Goal: Task Accomplishment & Management: Use online tool/utility

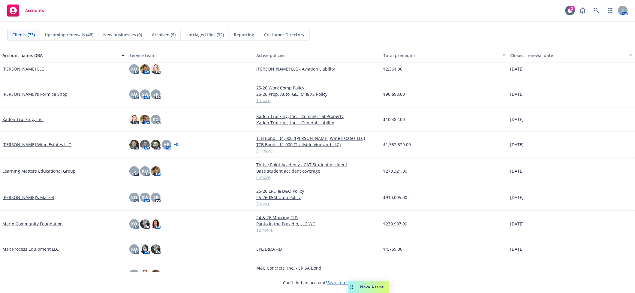
scroll to position [960, 0]
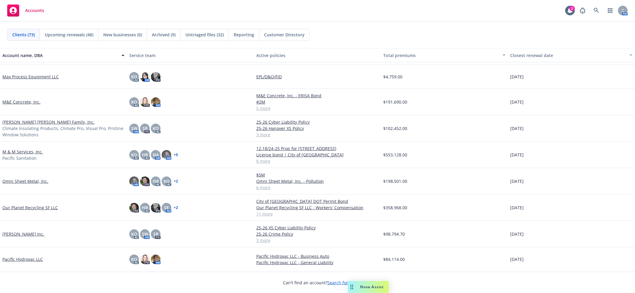
click at [30, 123] on link "Miller Dobbins Family, Inc." at bounding box center [48, 122] width 92 height 6
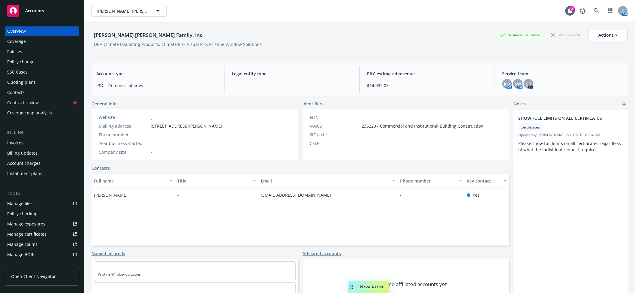
click at [27, 203] on div "Manage files" at bounding box center [19, 204] width 25 height 10
click at [127, 8] on span "Miller Dobbins Family, Inc." at bounding box center [123, 11] width 52 height 6
type input "bohan &"
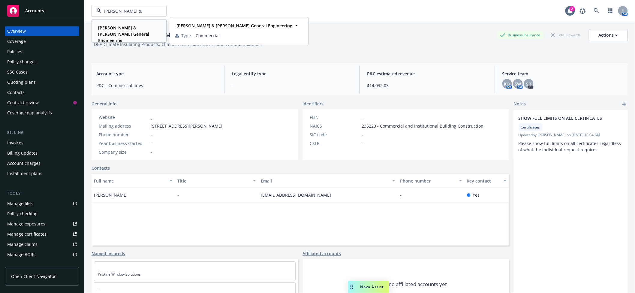
drag, startPoint x: 125, startPoint y: 31, endPoint x: 116, endPoint y: 37, distance: 10.4
click at [123, 32] on span "Bohan & Canelis General Engineering" at bounding box center [128, 34] width 61 height 19
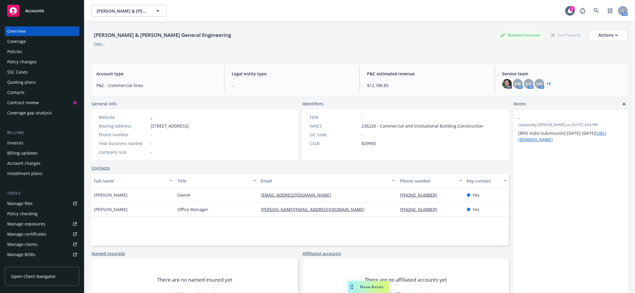
click at [19, 62] on div "Policy changes" at bounding box center [21, 62] width 29 height 10
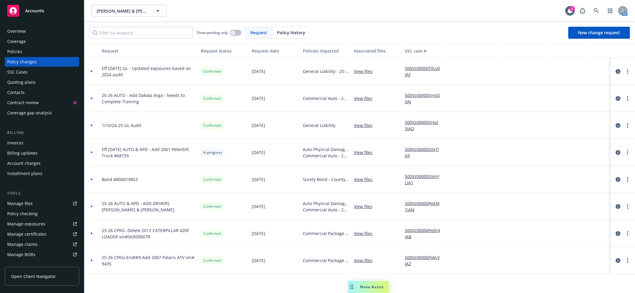
click at [91, 152] on icon at bounding box center [92, 152] width 2 height 2
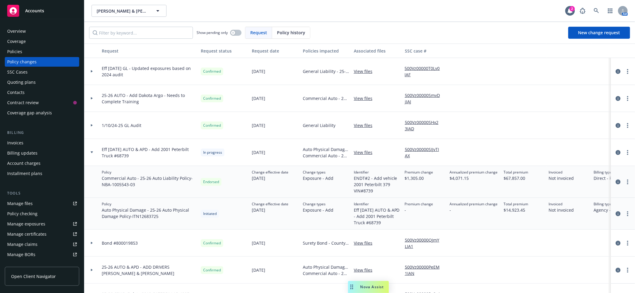
click at [417, 150] on link "500Vz00000SIJvTIAX" at bounding box center [425, 152] width 40 height 13
click at [129, 12] on span "Bohan & Canelis General Engineering" at bounding box center [123, 11] width 52 height 6
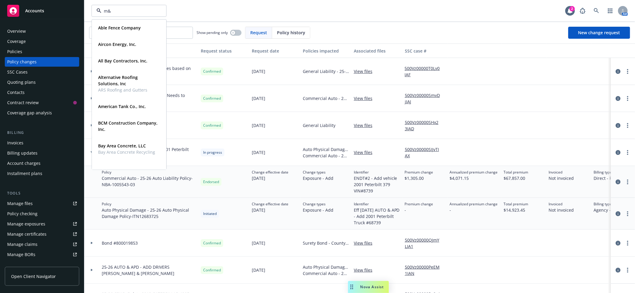
type input "m&e"
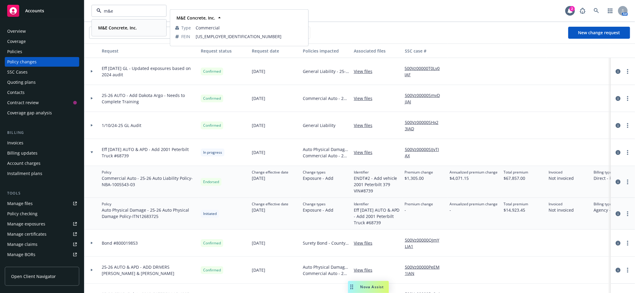
click at [115, 29] on strong "M&E Concrete, Inc." at bounding box center [117, 28] width 39 height 6
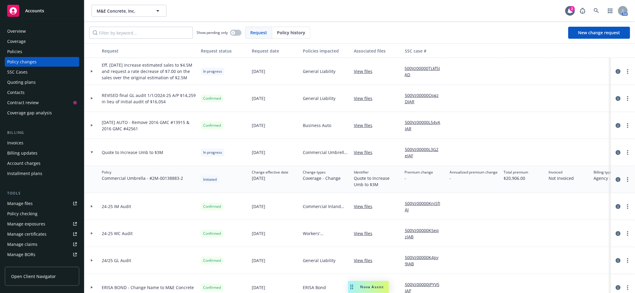
click at [34, 234] on div "Manage certificates" at bounding box center [26, 234] width 39 height 10
click at [28, 205] on div "Manage files" at bounding box center [19, 204] width 25 height 10
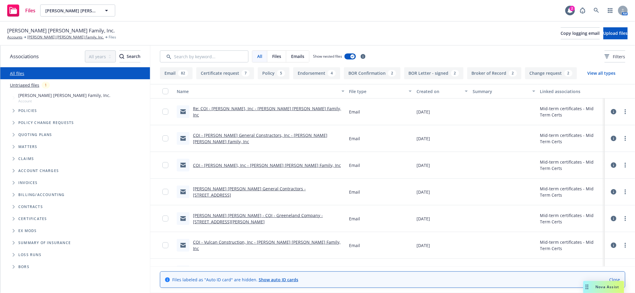
click at [255, 216] on link "Miller Dobbins - COI - Greeneland Company - 32590 Ocean Meadows Circle" at bounding box center [258, 218] width 130 height 12
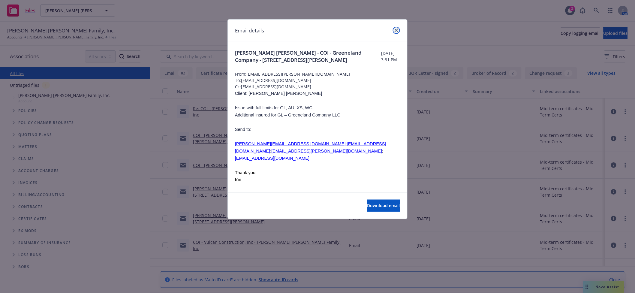
click at [397, 28] on icon "close" at bounding box center [396, 30] width 4 height 4
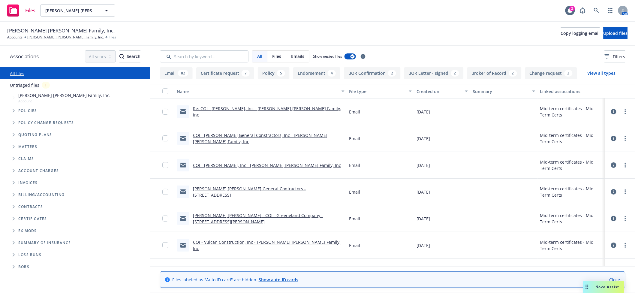
click at [14, 220] on icon "Folder Tree Example" at bounding box center [14, 219] width 2 height 4
click at [19, 229] on icon "Folder Tree Example" at bounding box center [18, 230] width 2 height 4
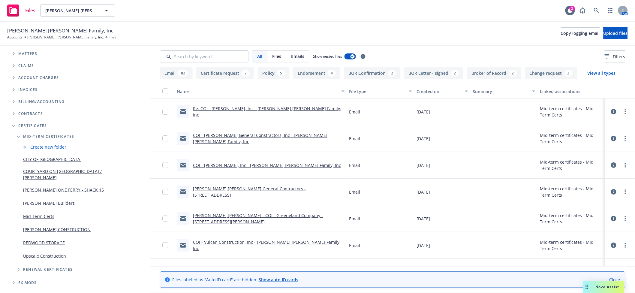
scroll to position [106, 0]
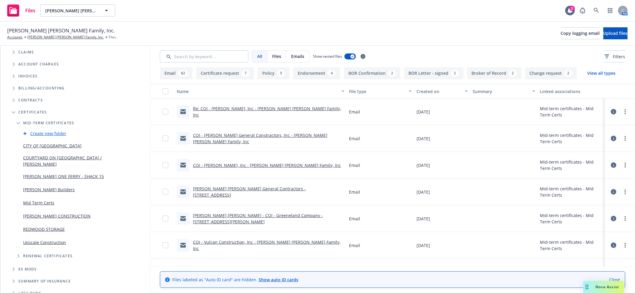
click at [45, 199] on link "Mid Term Certs" at bounding box center [38, 202] width 31 height 6
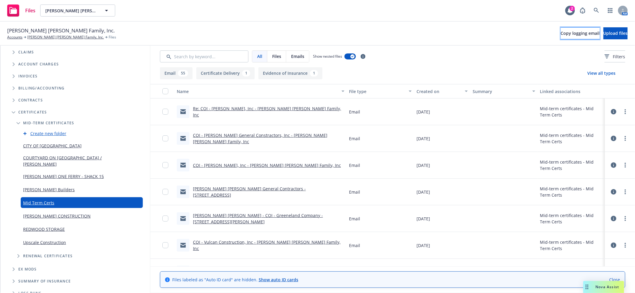
click at [563, 34] on span "Copy logging email" at bounding box center [580, 33] width 39 height 6
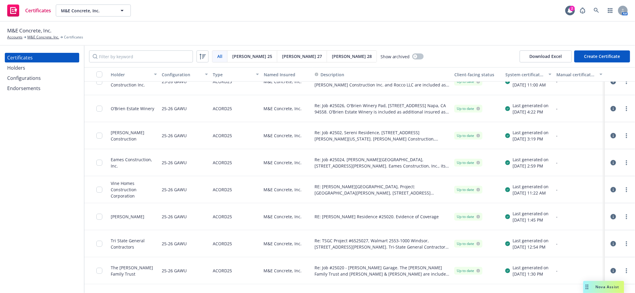
scroll to position [160, 0]
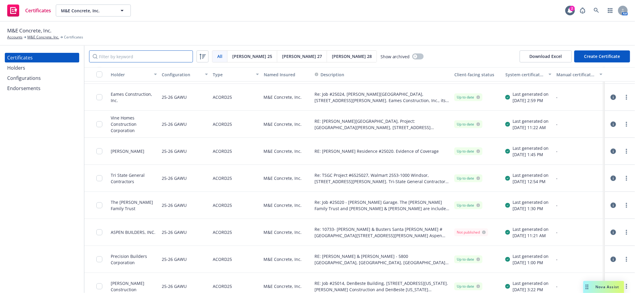
click at [174, 59] on input "Filter by keyword" at bounding box center [141, 56] width 104 height 12
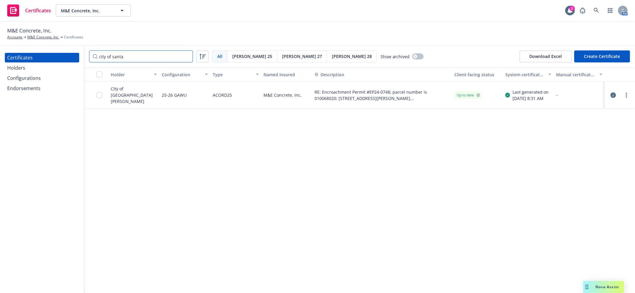
type input "city of santa"
click at [629, 96] on link "more" at bounding box center [626, 94] width 7 height 7
click at [562, 177] on link "Download uneditable generated certificate" at bounding box center [582, 179] width 96 height 12
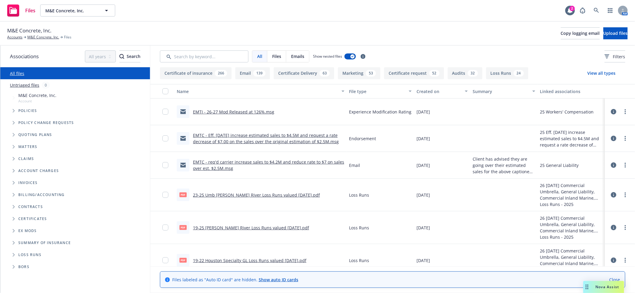
click at [10, 221] on span "Folder Tree Example" at bounding box center [14, 219] width 10 height 10
click at [17, 231] on icon "Folder Tree Example" at bounding box center [18, 230] width 2 height 4
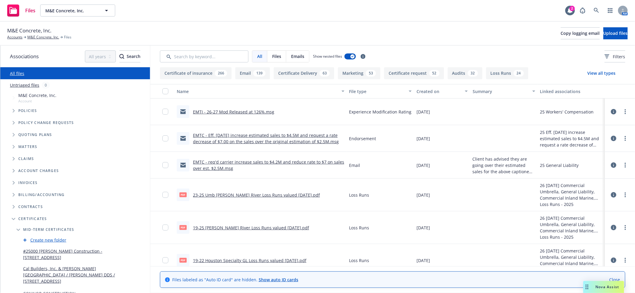
click at [18, 231] on icon "Folder Tree Example" at bounding box center [18, 230] width 4 height 2
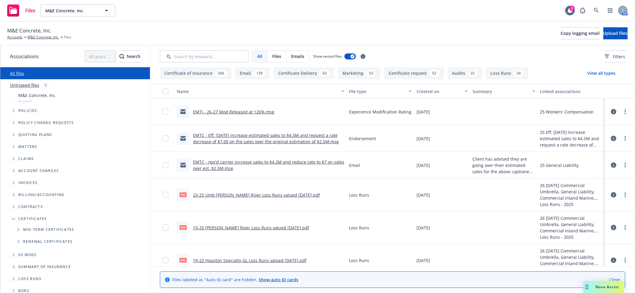
click at [19, 243] on icon "Folder Tree Example" at bounding box center [18, 242] width 2 height 4
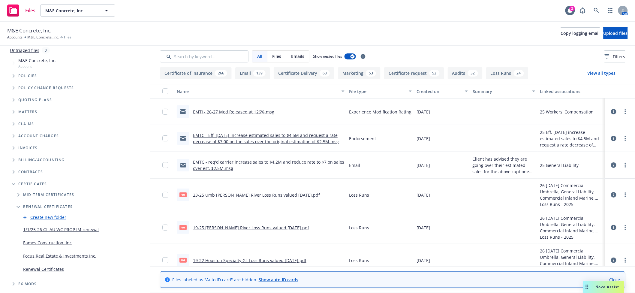
scroll to position [53, 0]
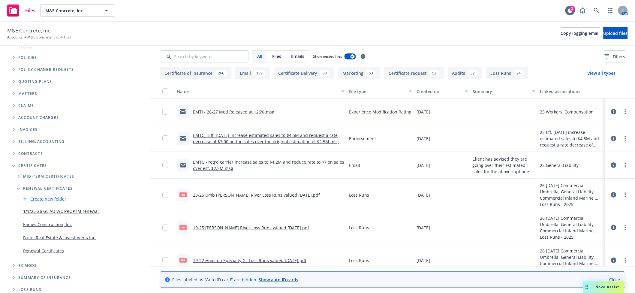
click at [81, 211] on link "1/1/25-26 GL AU WC PROP IM renewal" at bounding box center [61, 211] width 76 height 6
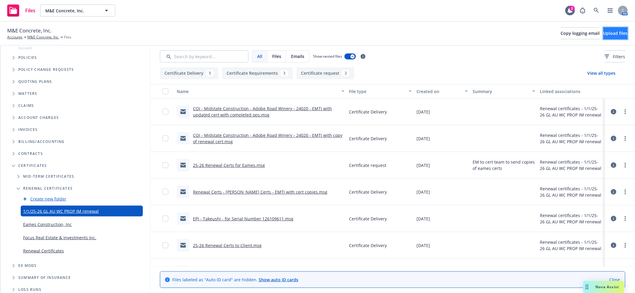
click at [607, 33] on span "Upload files" at bounding box center [615, 33] width 24 height 6
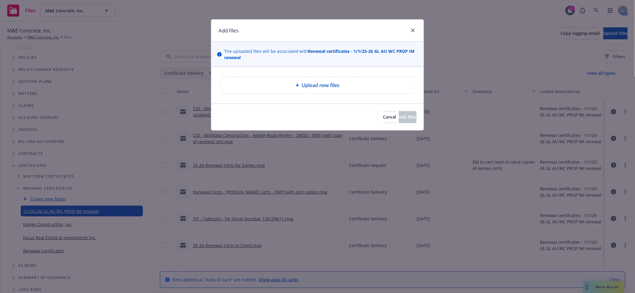
click at [297, 86] on icon at bounding box center [297, 85] width 3 height 3
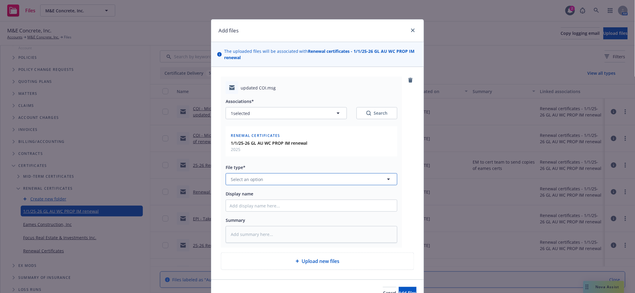
click at [291, 182] on button "Select an option" at bounding box center [312, 179] width 172 height 12
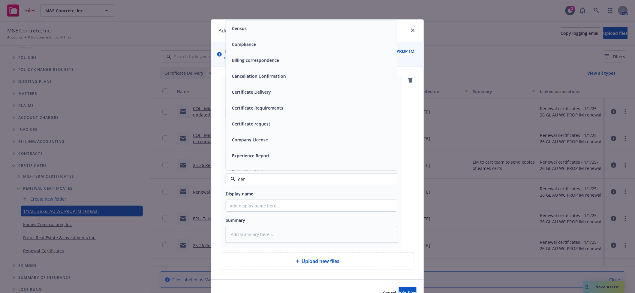
type input "cert"
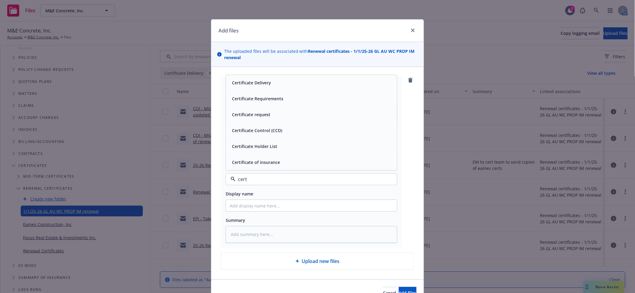
click at [257, 112] on span "Certificate request" at bounding box center [251, 115] width 38 height 6
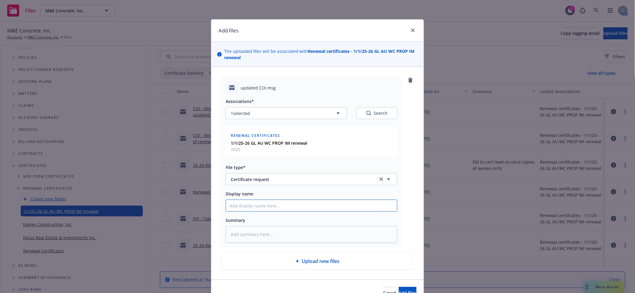
drag, startPoint x: 263, startPoint y: 203, endPoint x: 262, endPoint y: 209, distance: 6.6
click at [263, 205] on input "Display name" at bounding box center [311, 205] width 171 height 11
type textarea "x"
type input "E"
type textarea "x"
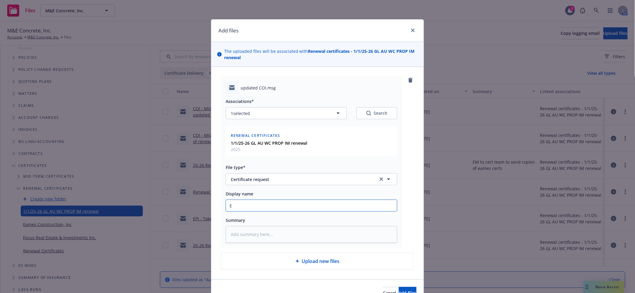
type input "EM"
type textarea "x"
type input "EMF"
type textarea "x"
type input "EMFI"
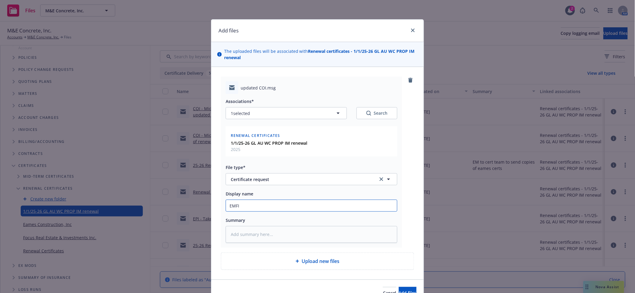
type textarea "x"
type input "EMFI"
type textarea "x"
type input "EMFI -"
type textarea "x"
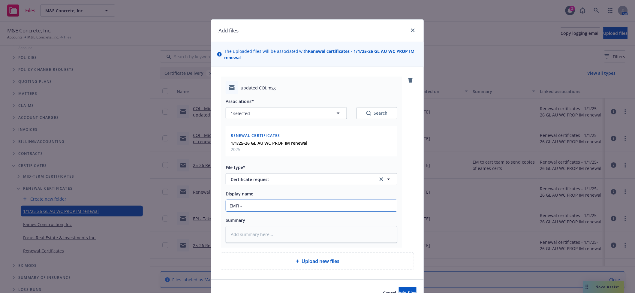
type input "EMFI -"
type textarea "x"
type input "EMFI - N"
type textarea "x"
type input "EMFI - Ne"
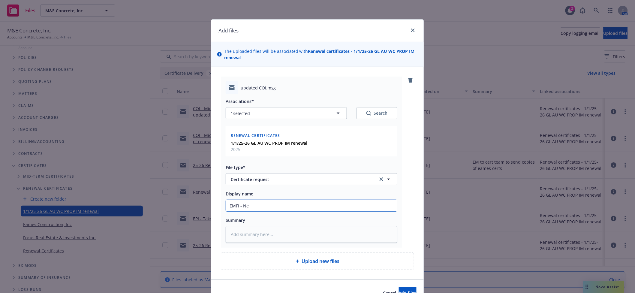
type textarea "x"
type input "EMFI - Ned"
type textarea "x"
type input "EMFI - Ne"
type textarea "x"
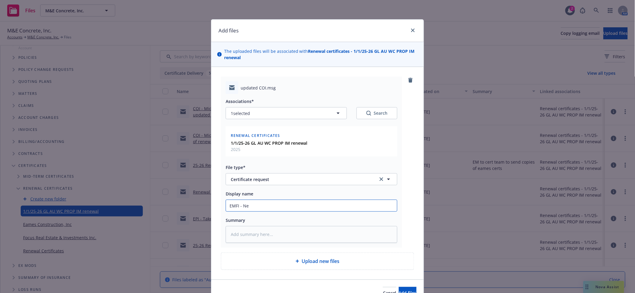
type input "EMFI - Nee"
type textarea "x"
type input "EMFI - Need"
type textarea "x"
type input "EMFI - Need u"
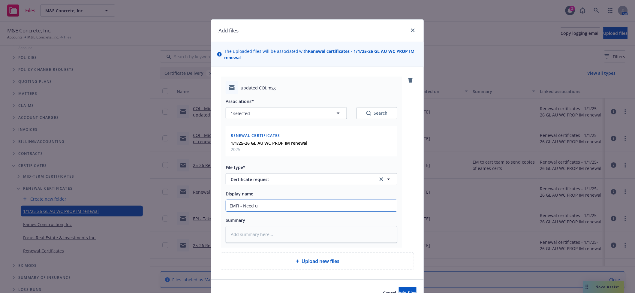
type textarea "x"
type input "EMFI - Need up"
type textarea "x"
type input "EMFI - Need upd"
type textarea "x"
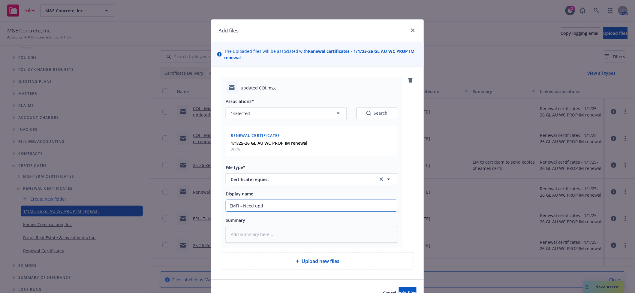
type input "EMFI - Need upda"
type textarea "x"
type input "EMFI - Need updat"
type textarea "x"
type input "EMFI - Need update"
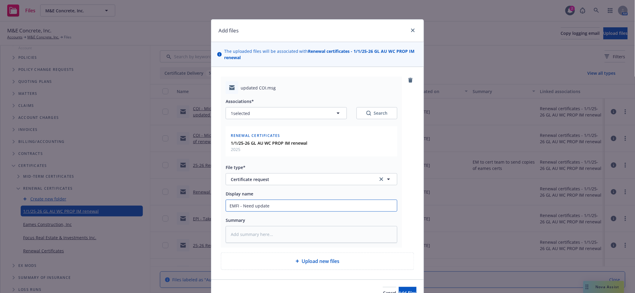
type textarea "x"
type input "EMFI - Need updated"
type textarea "x"
type input "EMFI - Need updated"
type textarea "x"
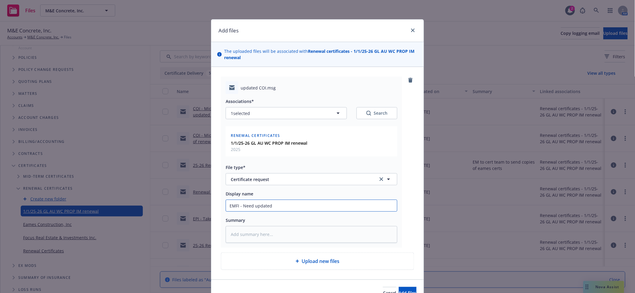
type input "EMFI - Need updated c"
type textarea "x"
type input "EMFI - Need updated ce"
type textarea "x"
type input "EMFI - Need updated cer"
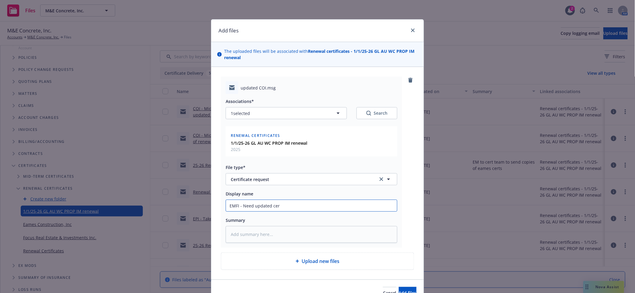
type textarea "x"
type input "EMFI - Need updated ce"
type textarea "x"
type input "EMFI - Need updated c"
type textarea "x"
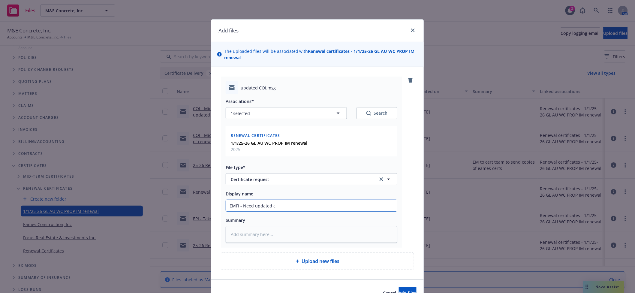
type input "EMFI - Need updated"
type textarea "x"
type input "EMFI - Need updated"
type textarea "x"
type input "EMFI - Need update"
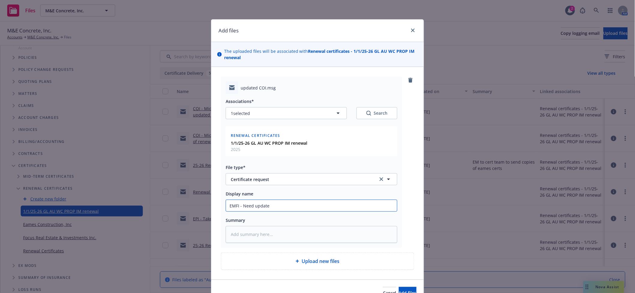
type textarea "x"
type input "EMFI - Need updat"
type textarea "x"
type input "EMFI - Need upda"
type textarea "x"
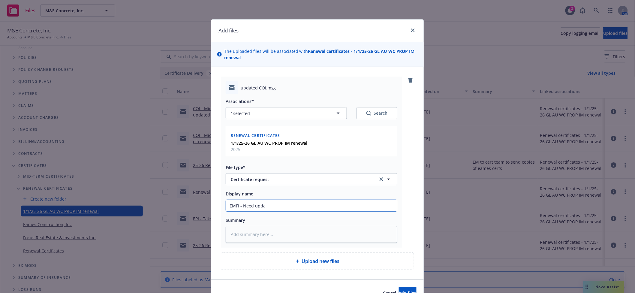
type input "EMFI - Need upd"
type textarea "x"
type input "EMFI - Need up"
type textarea "x"
type input "EMFI - Need u"
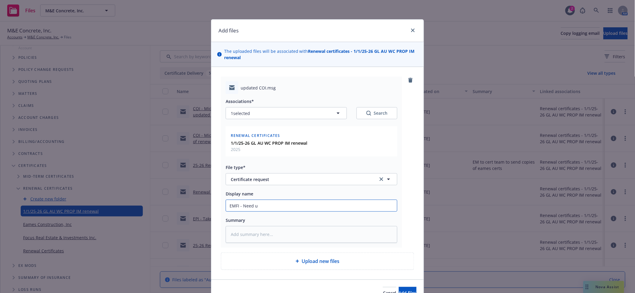
type textarea "x"
type input "EMFI - Need"
type textarea "x"
type input "EMFI - Need"
type textarea "x"
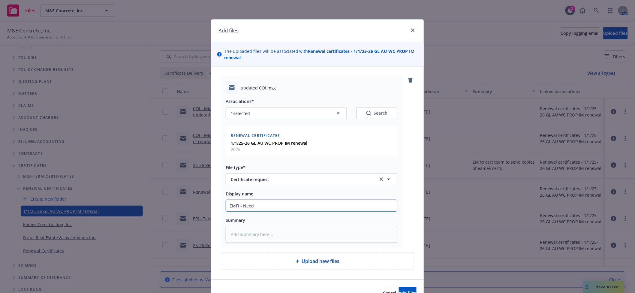
type input "EMFI - Nee"
type textarea "x"
type input "EMFI - Ne"
type textarea "x"
type input "EMFI - N"
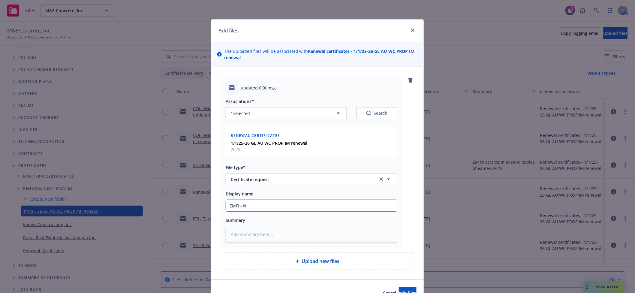
type textarea "x"
type input "EMFI - NE"
type textarea "x"
type input "EMFI - NEE"
type textarea "x"
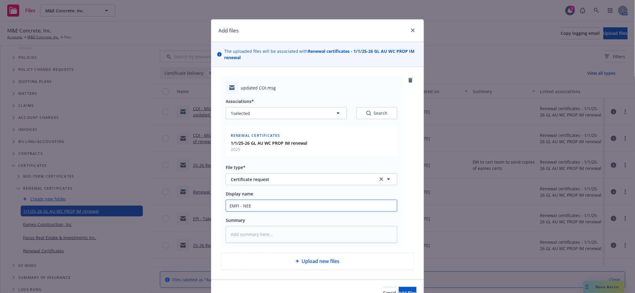
type input "EMFI - NEED"
type textarea "x"
type input "EMFI - NEED"
type textarea "x"
type input "EMFI - NEED U"
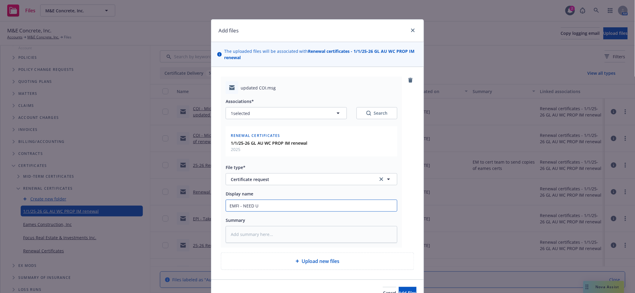
type textarea "x"
type input "EMFI - NEED UP"
type textarea "x"
type input "EMFI - NEED UPD"
type textarea "x"
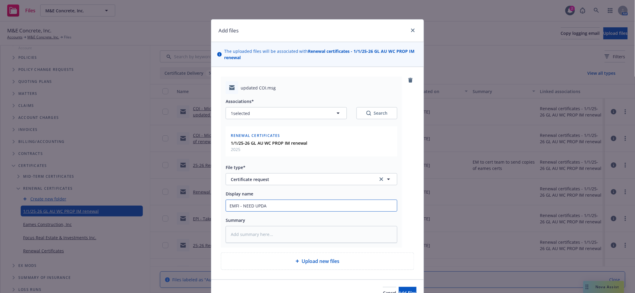
type input "EMFI - NEED UPDAT"
type textarea "x"
type input "EMFI - NEED UPDATE"
type textarea "x"
type input "EMFI - NEED UPDATED"
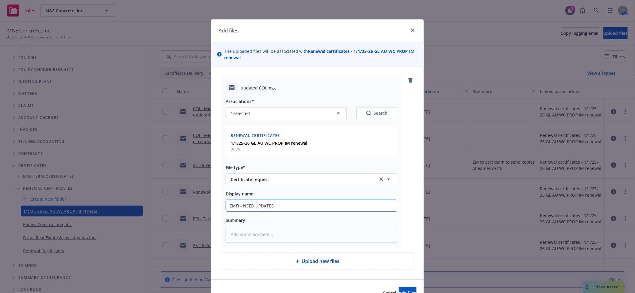
type textarea "x"
type input "EMFI - NEED UPDATED"
type textarea "x"
type input "EMFI - NEED UPDATED C"
type textarea "x"
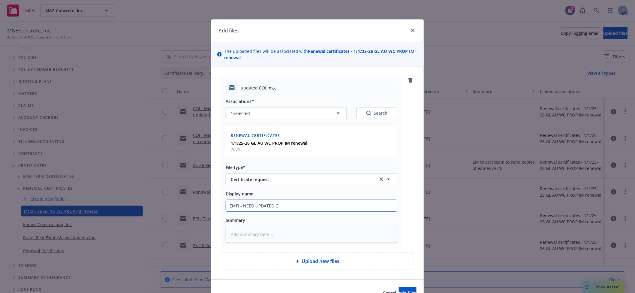
type input "EMFI - NEED UPDATED CE"
type textarea "x"
type input "EMFI - NEED UPDATED CER"
type textarea "x"
type input "EMFI - NEED UPDATED CERT"
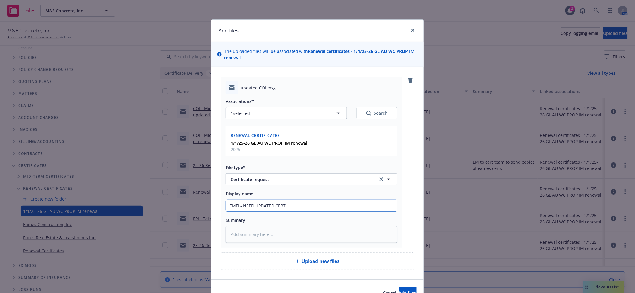
type textarea "x"
type input "EMFI - NEED UPDATED CERT F"
type textarea "x"
type input "EMFI - NEED UPDATED CERT FO"
type textarea "x"
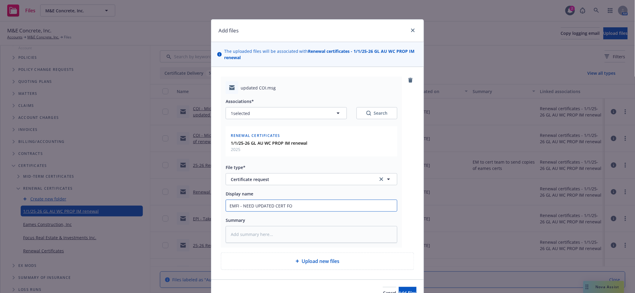
type input "EMFI - NEED UPDATED CERT FOR"
type textarea "x"
type input "EMFI - NEED UPDATED CERT FOR"
type textarea "x"
type input "EMFI - NEED UPDATED CERT FOR C"
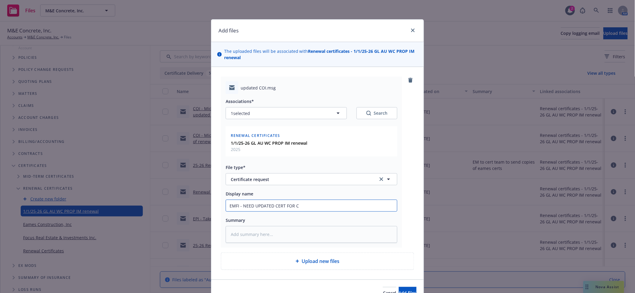
type textarea "x"
type input "EMFI - NEED UPDATED CERT FOR CI"
type textarea "x"
type input "EMFI - NEED UPDATED CERT FOR CIT"
type textarea "x"
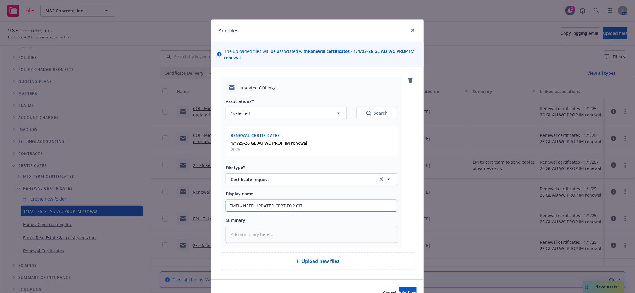
type input "EMFI - NEED UPDATED CERT FOR CITY"
type textarea "x"
type input "EMFI - NEED UPDATED CERT FOR CITY O"
type textarea "x"
type input "EMFI - NEED UPDATED CERT FOR CITY OF"
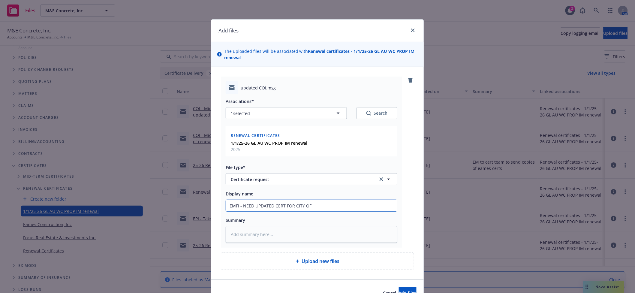
type textarea "x"
type input "EMFI - NEED UPDATED CERT FOR CITY OF S"
type textarea "x"
type input "EMFI - NEED UPDATED CERT FOR CITY OF SA"
type textarea "x"
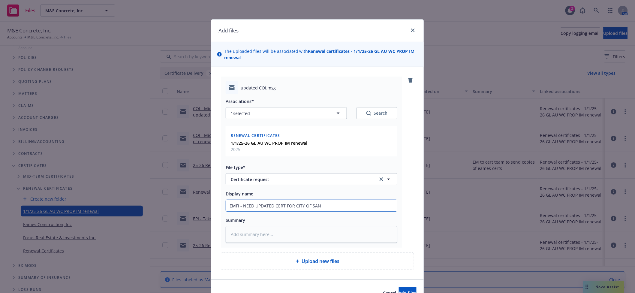
type input "EMFI - NEED UPDATED CERT FOR CITY OF SANT"
type textarea "x"
type input "EMFI - NEED UPDATED CERT FOR CITY OF SANTA"
type textarea "x"
type input "EMFI - NEED UPDATED CERT FOR CITY OF SANTA"
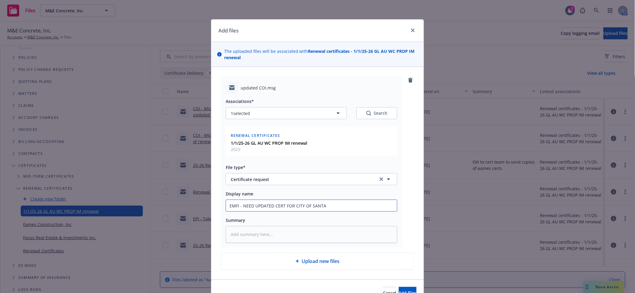
type textarea "x"
type input "EMFI - NEED UPDATED CERT FOR CITY OF SANTA R"
type textarea "x"
type input "EMFI - NEED UPDATED CERT FOR CITY OF SANTA RO"
type textarea "x"
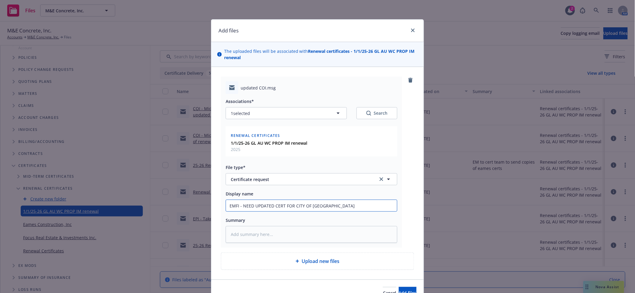
type input "EMFI - NEED UPDATED CERT FOR CITY OF SANTA ROS"
type textarea "x"
type input "EMFI - NEED UPDATED CERT FOR CITY OF SANTA ROSA"
click at [399, 288] on button "Add files" at bounding box center [408, 293] width 18 height 12
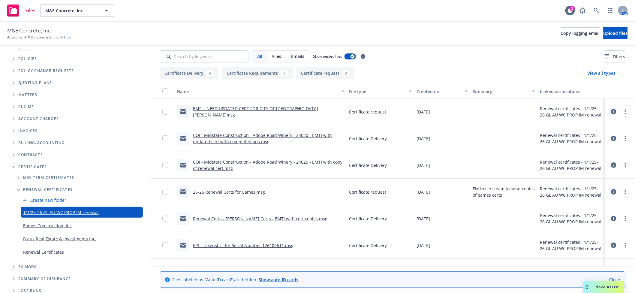
scroll to position [53, 0]
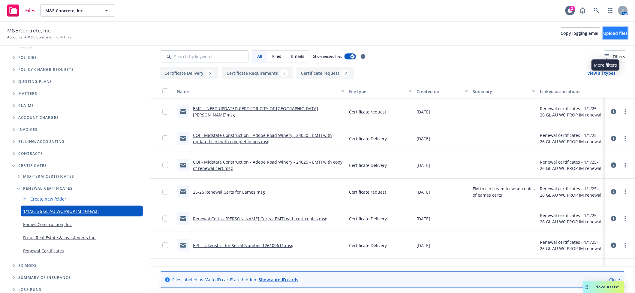
drag, startPoint x: 600, startPoint y: 28, endPoint x: 600, endPoint y: 31, distance: 3.3
click at [603, 31] on button "Upload files" at bounding box center [615, 33] width 24 height 12
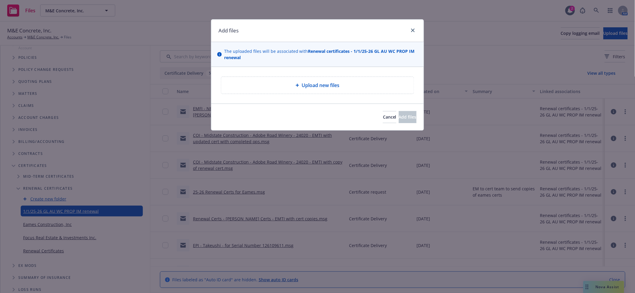
click at [356, 82] on div "Upload new files" at bounding box center [317, 85] width 183 height 7
type textarea "x"
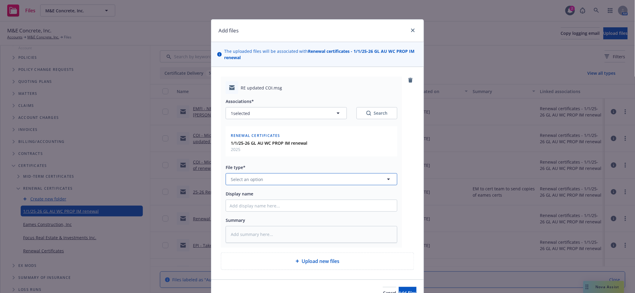
click at [246, 177] on span "Select an option" at bounding box center [247, 179] width 32 height 6
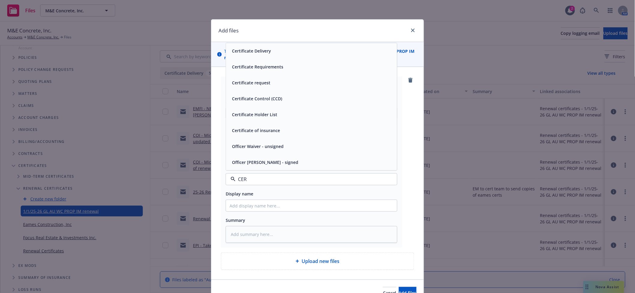
type input "CERT"
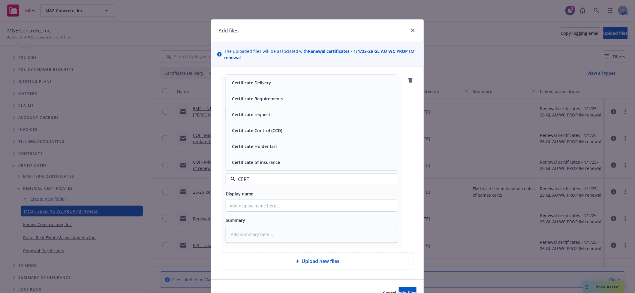
click at [258, 83] on span "Certificate Delivery" at bounding box center [251, 83] width 39 height 6
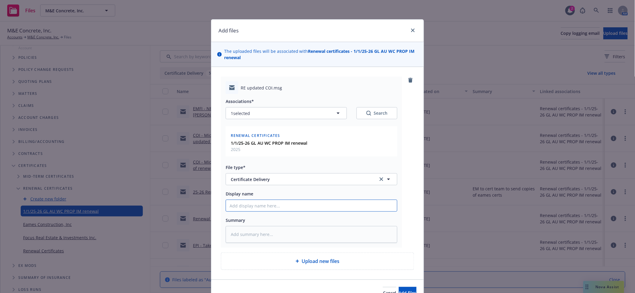
drag, startPoint x: 258, startPoint y: 204, endPoint x: 228, endPoint y: 202, distance: 30.1
click at [258, 204] on input "Display name" at bounding box center [311, 205] width 171 height 11
type textarea "x"
type input "C"
type textarea "x"
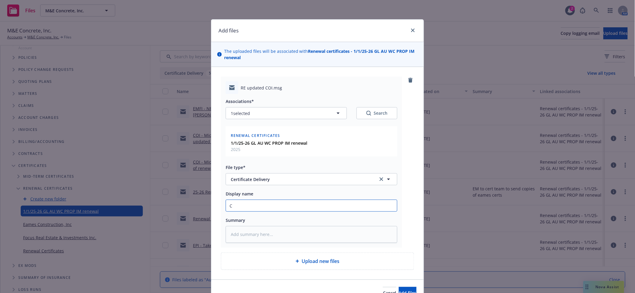
type input "CO"
type textarea "x"
type input "COI"
type textarea "x"
type input "COI -"
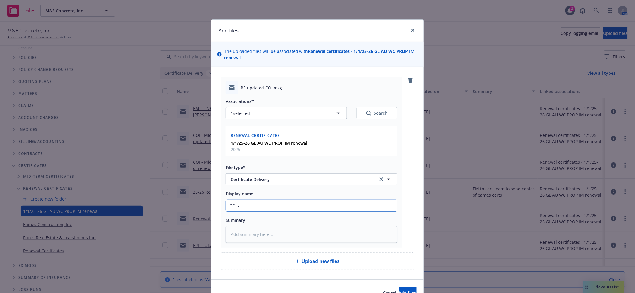
type textarea "x"
type input "COI -"
type textarea "x"
type input "COI -"
type textarea "x"
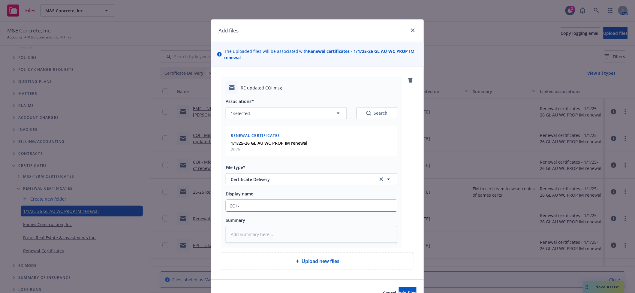
type input "COI"
type textarea "x"
type input "COI"
type textarea "x"
type input "CO"
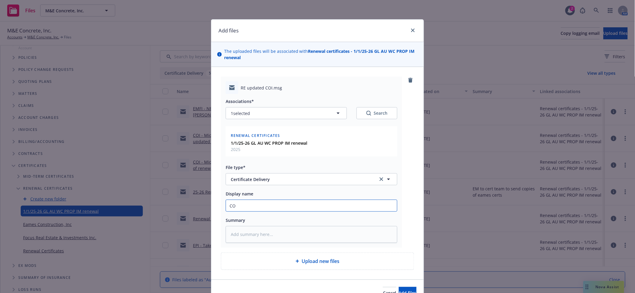
type textarea "x"
type input "C"
type textarea "x"
type input "E"
type textarea "x"
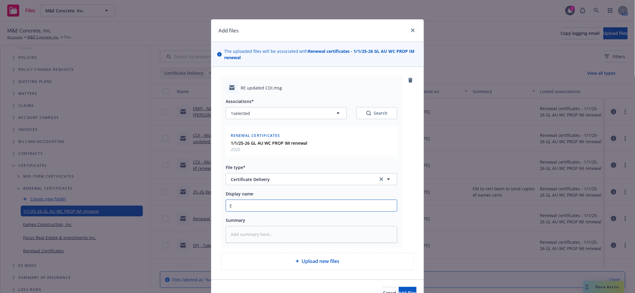
type input "EM"
type textarea "x"
type input "EMT"
type textarea "x"
type input "EMTI"
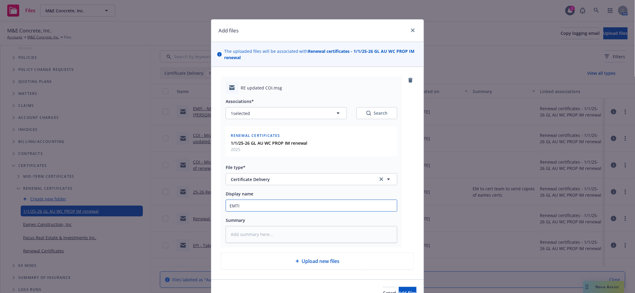
type textarea "x"
type input "EMTI"
type textarea "x"
type input "EMTI -"
type textarea "x"
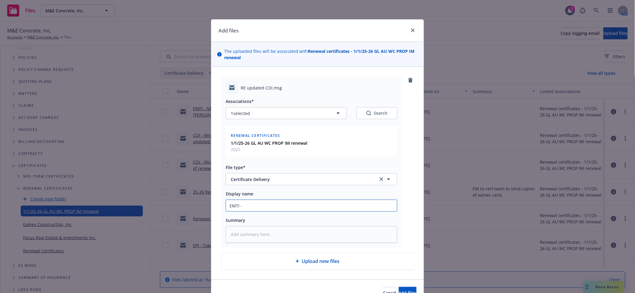
type input "EMTI -"
type textarea "x"
type input "EMTI -"
type textarea "x"
type input "EMTI"
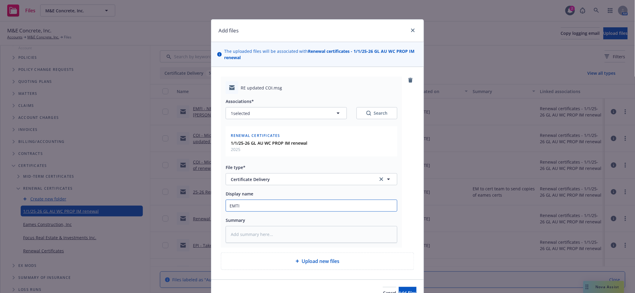
type textarea "x"
type input "EMTI W"
type textarea "x"
type input "EMTI WI"
type textarea "x"
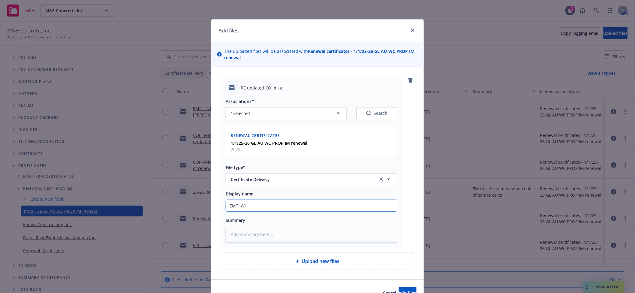
type input "EMTI WIT"
type textarea "x"
type input "EMTI WITH"
type textarea "x"
type input "EMTI WITH"
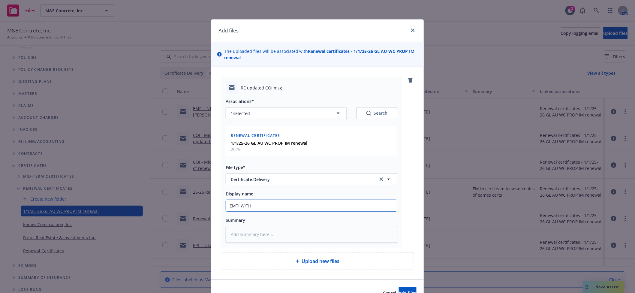
type textarea "x"
type input "EMTI WITH C"
type textarea "x"
click at [399, 290] on span "Add files" at bounding box center [408, 293] width 18 height 6
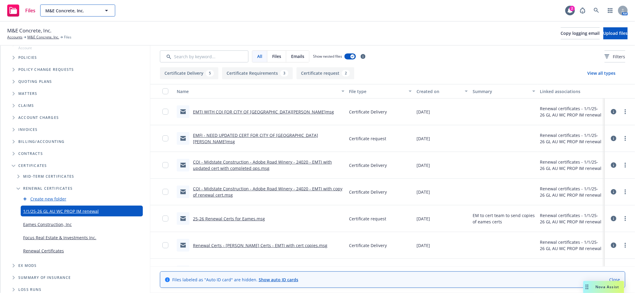
click at [76, 13] on span "M&E Concrete, Inc." at bounding box center [71, 10] width 52 height 6
click at [66, 28] on strong "We Care Pest Solutions" at bounding box center [71, 28] width 48 height 6
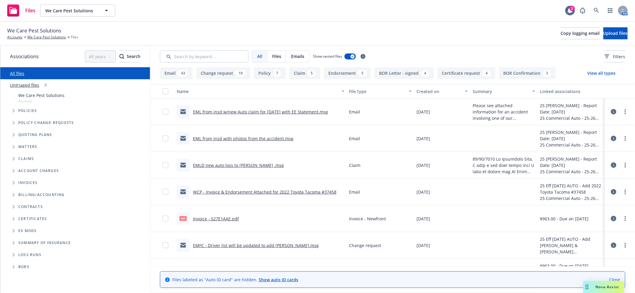
click at [15, 220] on icon "Folder Tree Example" at bounding box center [14, 219] width 2 height 4
click at [15, 230] on span "Folder Tree Example" at bounding box center [18, 230] width 10 height 10
click at [21, 230] on span "Folder Tree Example" at bounding box center [18, 230] width 10 height 10
click at [21, 243] on span "Folder Tree Example" at bounding box center [18, 242] width 10 height 10
click at [41, 265] on link "7/13/2025 WC RENEWAL" at bounding box center [44, 264] width 42 height 6
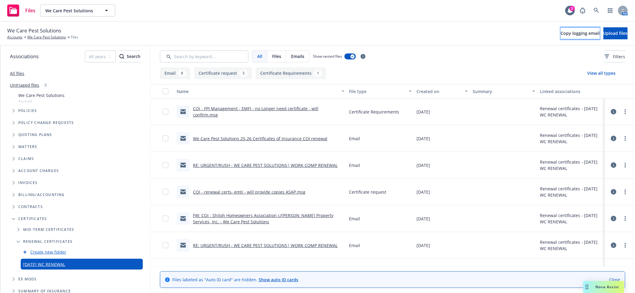
click at [561, 36] on span "Copy logging email" at bounding box center [580, 33] width 39 height 6
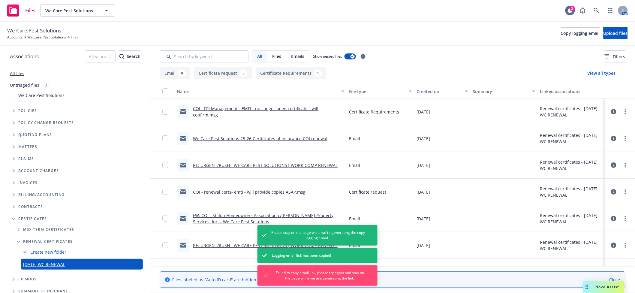
click at [503, 24] on div "We Care Pest Solutions Accounts We Care Pest Solutions Files Copy logging email…" at bounding box center [317, 34] width 635 height 24
click at [561, 32] on span "Copy logging email" at bounding box center [580, 33] width 39 height 6
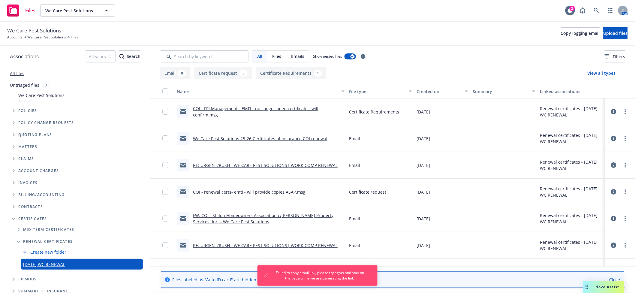
click at [408, 19] on div "Files We Care Pest Solutions We Care Pest Solutions 2 AM" at bounding box center [317, 11] width 635 height 22
click at [561, 34] on span "Copy logging email" at bounding box center [580, 33] width 39 height 6
click at [267, 274] on icon "Dismiss notification" at bounding box center [265, 275] width 3 height 3
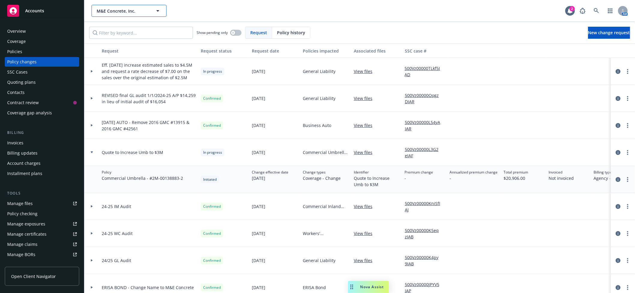
click at [120, 11] on span "M&E Concrete, Inc." at bounding box center [123, 11] width 52 height 6
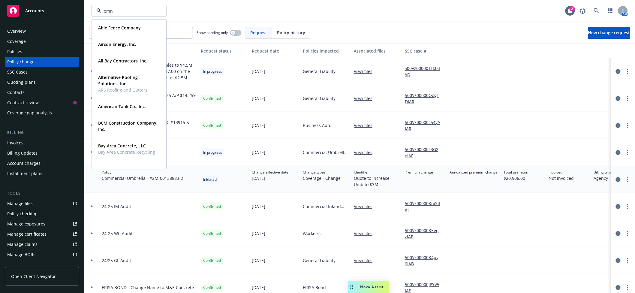
type input "omni"
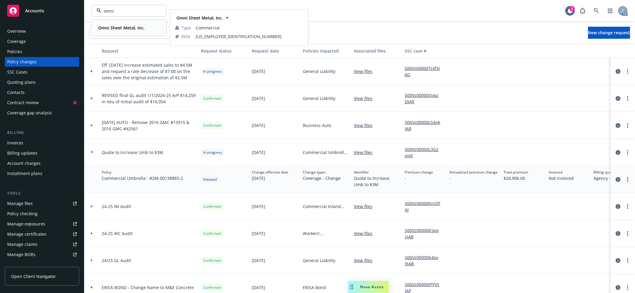
click at [121, 29] on strong "Omni Sheet Metal, Inc." at bounding box center [121, 28] width 46 height 6
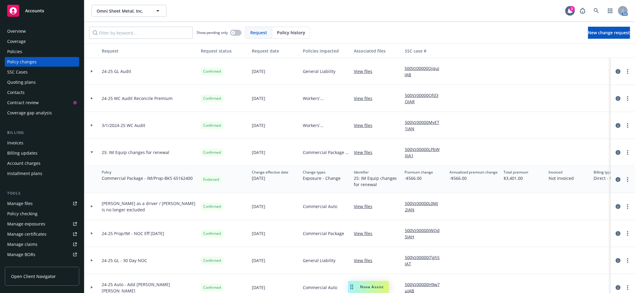
click at [89, 70] on div at bounding box center [92, 71] width 10 height 2
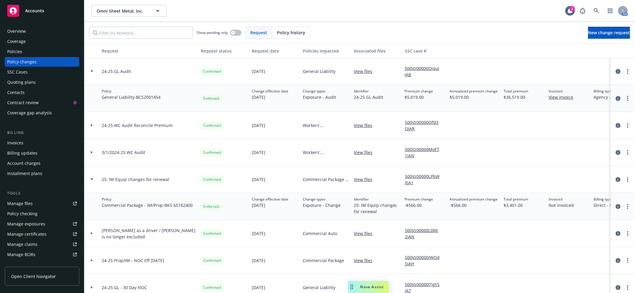
click at [624, 97] on link "more" at bounding box center [627, 98] width 7 height 7
click at [575, 114] on link "Copy logging email" at bounding box center [573, 111] width 103 height 12
click at [108, 8] on span "Omni Sheet Metal, Inc." at bounding box center [123, 11] width 52 height 6
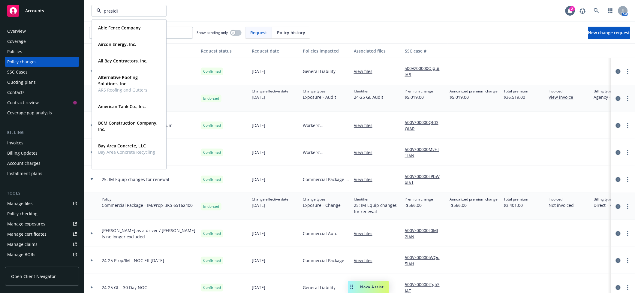
type input "presidio"
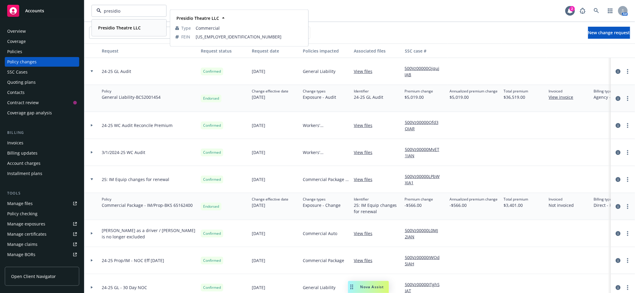
click at [116, 29] on strong "Presidio Theatre LLC" at bounding box center [119, 28] width 43 height 6
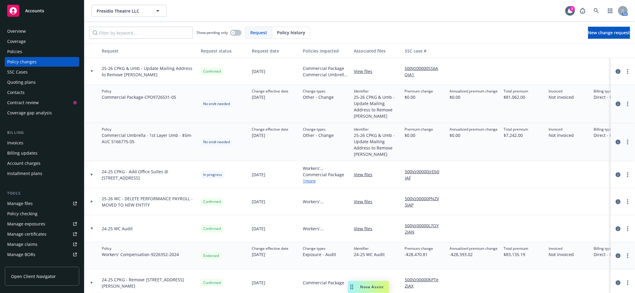
drag, startPoint x: 33, startPoint y: 54, endPoint x: 40, endPoint y: 53, distance: 6.9
click at [33, 53] on div "Policies" at bounding box center [42, 52] width 70 height 10
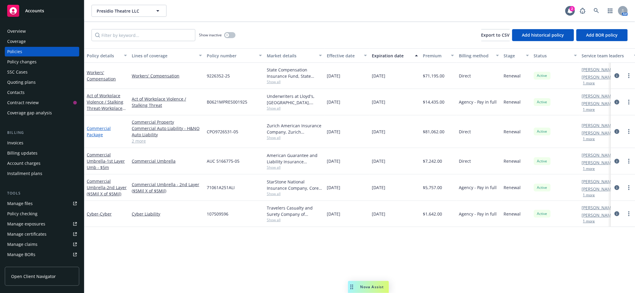
click at [97, 133] on link "Commercial Package" at bounding box center [99, 131] width 24 height 12
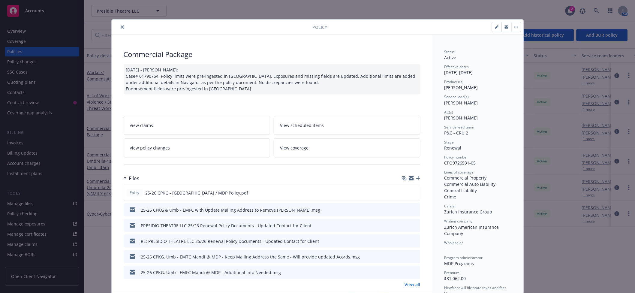
click at [409, 179] on icon "button" at bounding box center [411, 179] width 5 height 3
click at [121, 26] on icon "close" at bounding box center [123, 27] width 4 height 4
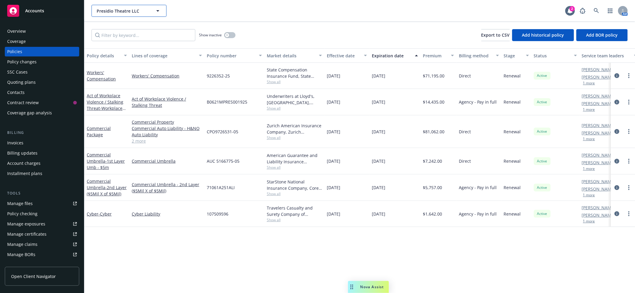
click at [118, 10] on div "Presidio Theatre LLC" at bounding box center [128, 11] width 75 height 12
drag, startPoint x: 258, startPoint y: 24, endPoint x: 249, endPoint y: 25, distance: 9.0
click at [256, 23] on div "Show inactive Export to CSV Add historical policy Add BOR policy" at bounding box center [359, 35] width 550 height 26
click at [126, 9] on span "Presidio Theatre LLC" at bounding box center [123, 11] width 52 height 6
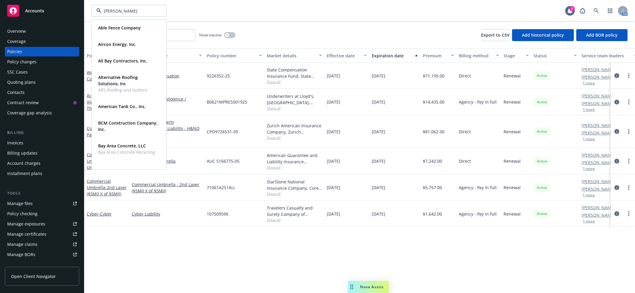
type input "sala"
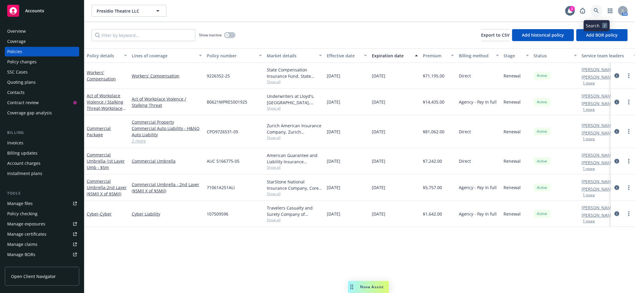
click at [595, 10] on icon at bounding box center [596, 10] width 5 height 5
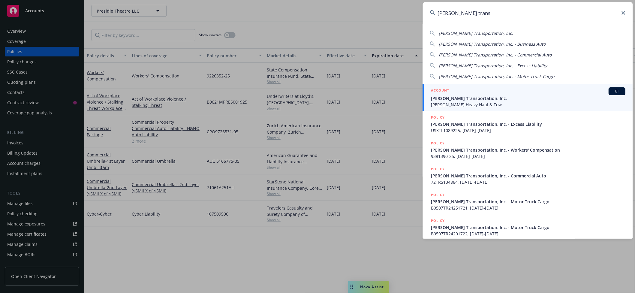
type input "salazar trans"
click at [487, 100] on span "Salazar Transportation, Inc." at bounding box center [528, 98] width 194 height 6
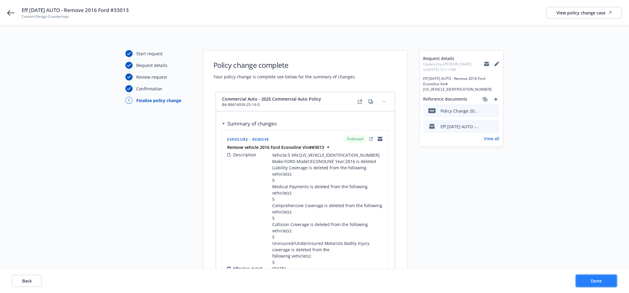
click at [596, 279] on span "Done" at bounding box center [596, 281] width 11 height 6
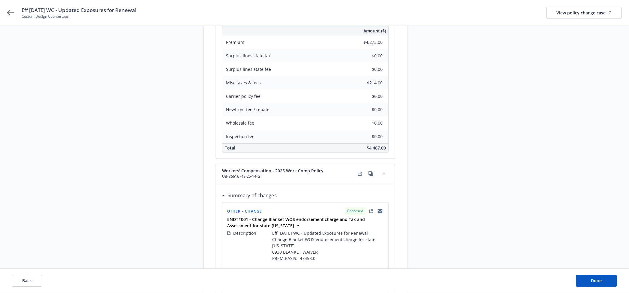
scroll to position [86, 0]
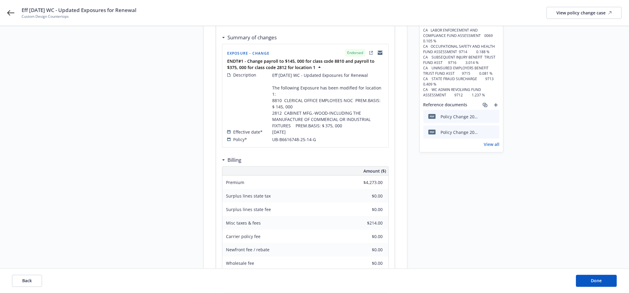
click at [495, 115] on icon "preview file" at bounding box center [493, 116] width 5 height 4
click at [586, 282] on button "Done" at bounding box center [596, 281] width 41 height 12
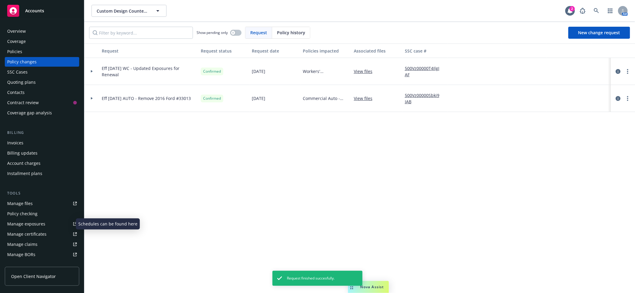
click at [21, 222] on div "Manage exposures" at bounding box center [26, 224] width 38 height 10
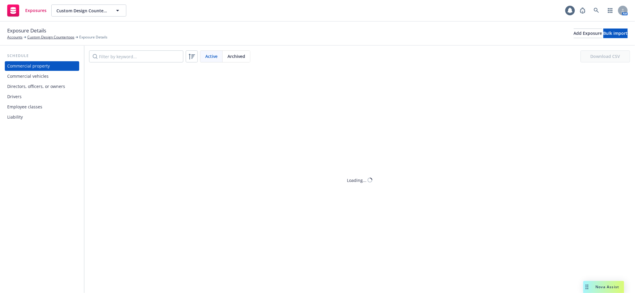
click at [30, 105] on div "Employee classes" at bounding box center [24, 107] width 35 height 10
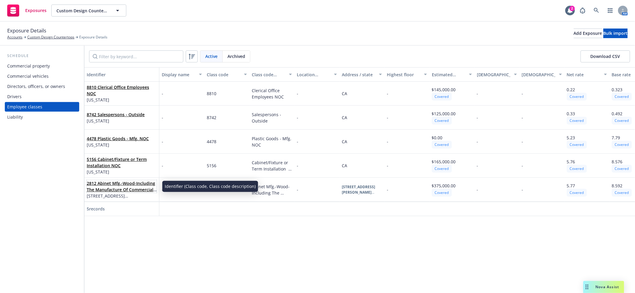
click at [109, 185] on link "2812 Abinet Mfg.-Wood-Including The Manufacture Of Commercial Or Industrial Fix…" at bounding box center [121, 189] width 68 height 18
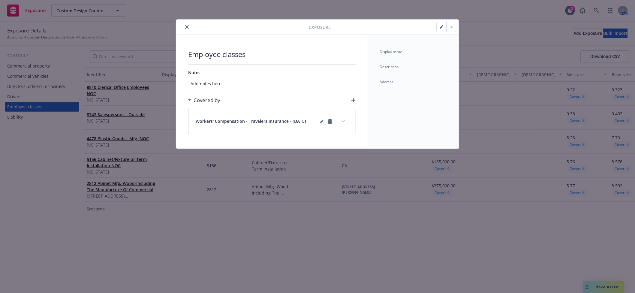
click at [439, 28] on button "button" at bounding box center [442, 27] width 10 height 10
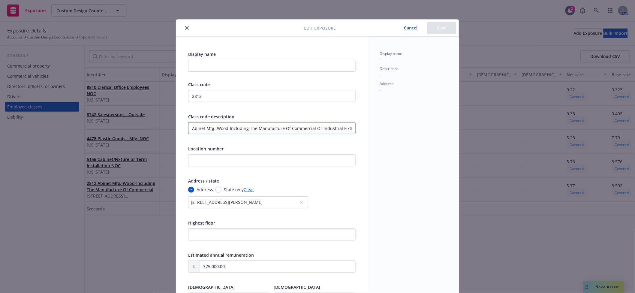
drag, startPoint x: 189, startPoint y: 128, endPoint x: 189, endPoint y: 134, distance: 6.0
click at [189, 128] on input "Abinet Mfg.-Wood-Including The Manufacture Of Commercial Or Industrial Fixture" at bounding box center [271, 128] width 167 height 12
type input "Cabinet Mfg.-Wood-Including The Manufacture Of Commercial Or Industrial Fixture"
click at [443, 28] on button "Save" at bounding box center [441, 28] width 29 height 12
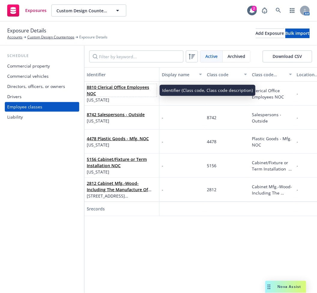
click at [119, 89] on link "8810 Clerical Office Employees NOC" at bounding box center [118, 90] width 62 height 12
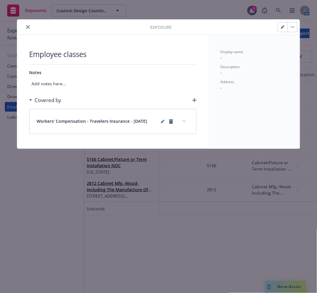
click at [280, 26] on button "button" at bounding box center [283, 27] width 10 height 10
select select "CA"
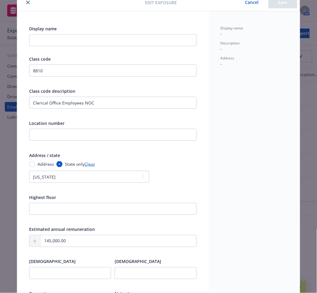
scroll to position [13, 0]
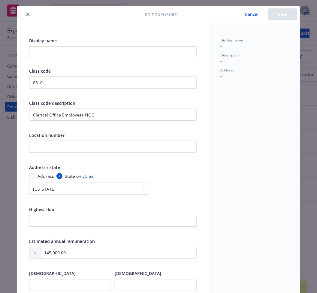
click at [251, 15] on button "Cancel" at bounding box center [251, 14] width 33 height 12
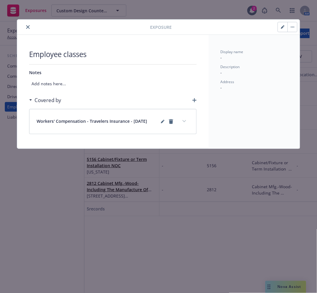
click at [184, 121] on icon "expand content" at bounding box center [184, 121] width 4 height 2
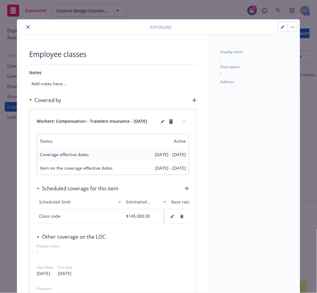
click at [26, 27] on icon "close" at bounding box center [28, 27] width 4 height 4
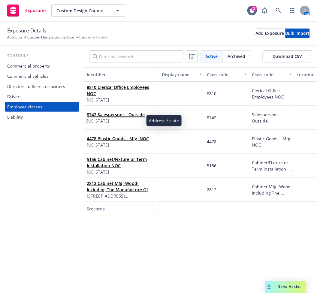
click at [112, 119] on span "California" at bounding box center [116, 121] width 58 height 6
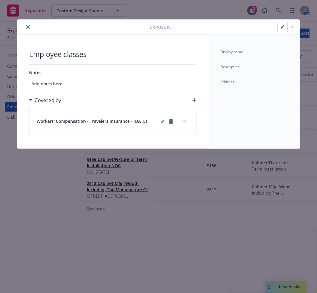
click at [285, 28] on button "button" at bounding box center [283, 27] width 10 height 10
select select "CA"
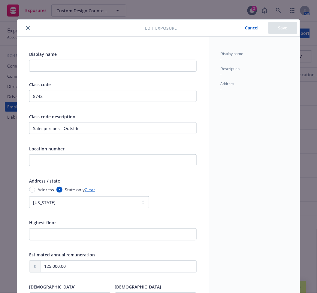
click at [24, 27] on button "close" at bounding box center [27, 27] width 7 height 7
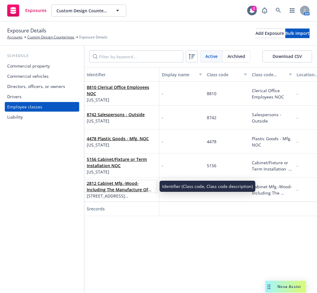
click at [138, 188] on link "2812 Cabinet Mfg.-Wood-Including The Manufacture Of Commercial Or Industrial Fi…" at bounding box center [120, 189] width 67 height 18
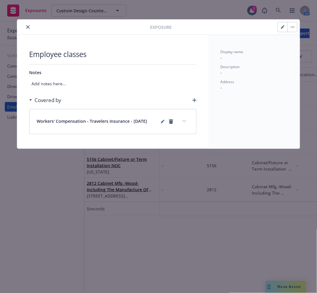
click at [185, 118] on button "expand content" at bounding box center [184, 121] width 10 height 10
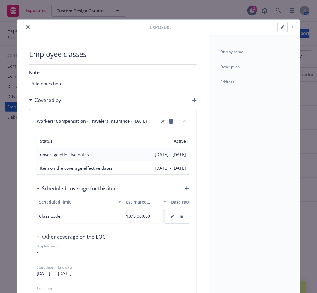
click at [278, 24] on button "button" at bounding box center [283, 27] width 10 height 10
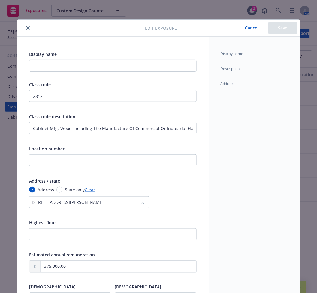
drag, startPoint x: 248, startPoint y: 29, endPoint x: 248, endPoint y: 33, distance: 3.3
click at [248, 31] on button "Cancel" at bounding box center [251, 28] width 33 height 12
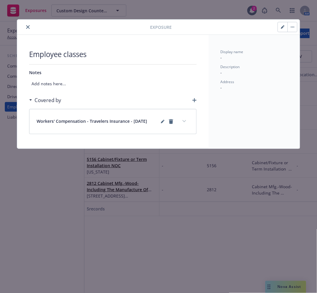
drag, startPoint x: 30, startPoint y: 28, endPoint x: 30, endPoint y: 67, distance: 39.3
click at [30, 28] on icon "close" at bounding box center [28, 27] width 4 height 4
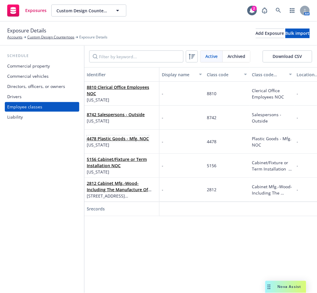
click at [131, 138] on link "4478 Plastic Goods - Mfg. NOC" at bounding box center [118, 139] width 62 height 6
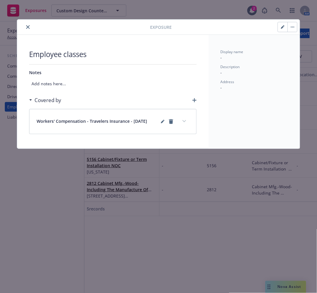
drag, startPoint x: 187, startPoint y: 122, endPoint x: 186, endPoint y: 132, distance: 10.0
click at [187, 122] on button "expand content" at bounding box center [184, 121] width 10 height 10
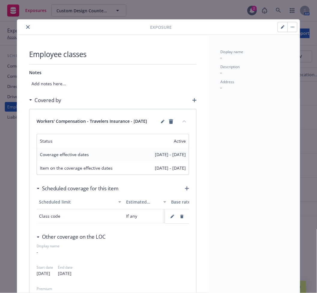
click at [278, 29] on button "button" at bounding box center [283, 27] width 10 height 10
select select "CA"
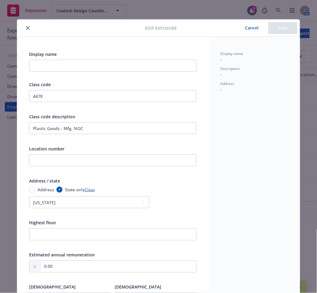
click at [246, 29] on button "Cancel" at bounding box center [251, 28] width 33 height 12
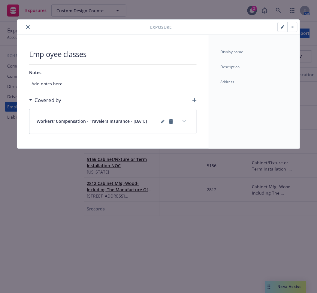
click at [29, 28] on icon "close" at bounding box center [28, 27] width 4 height 4
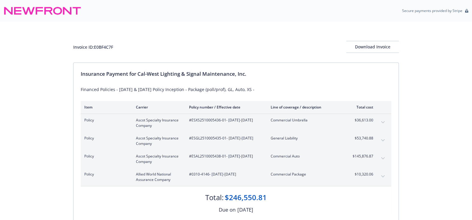
click at [384, 140] on icon "expand content" at bounding box center [383, 140] width 4 height 2
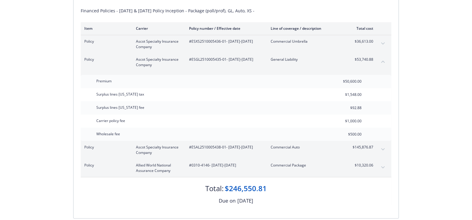
scroll to position [80, 0]
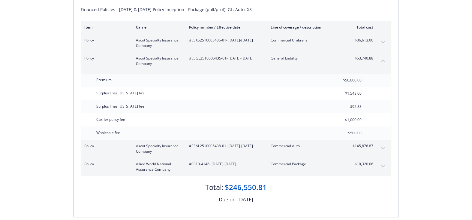
click at [384, 148] on icon "expand content" at bounding box center [383, 148] width 4 height 2
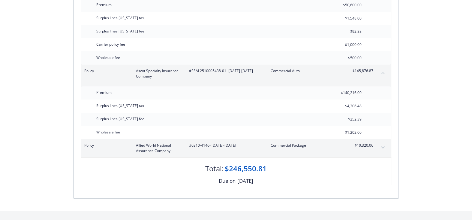
scroll to position [160, 0]
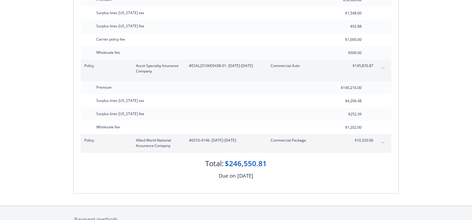
click at [383, 141] on button "expand content" at bounding box center [383, 142] width 10 height 10
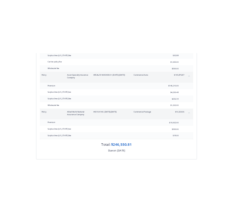
scroll to position [200, 0]
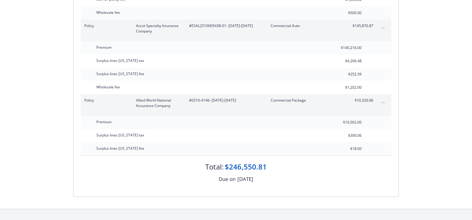
click at [226, 122] on div "Premium $10,002.00" at bounding box center [236, 121] width 310 height 13
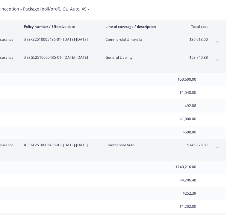
scroll to position [80, 0]
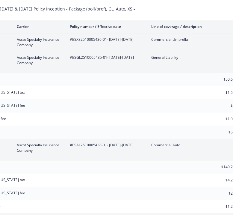
click at [64, 187] on div "Surplus lines [US_STATE] fee $252.39" at bounding box center [117, 193] width 310 height 13
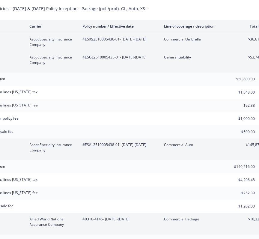
scroll to position [81, 33]
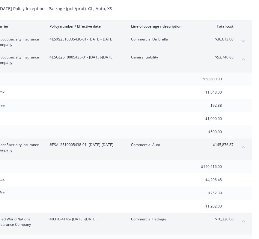
drag, startPoint x: 242, startPoint y: 43, endPoint x: 239, endPoint y: 49, distance: 7.0
click at [242, 43] on icon "expand content" at bounding box center [244, 41] width 4 height 2
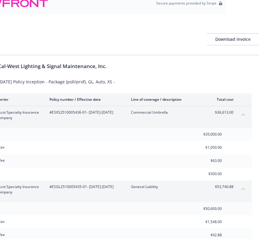
scroll to position [7, 33]
click at [183, 137] on div "Premium $35,000.00" at bounding box center [97, 134] width 310 height 13
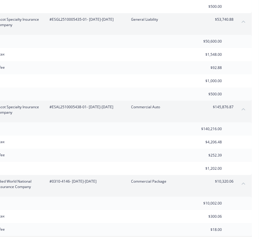
scroll to position [185, 33]
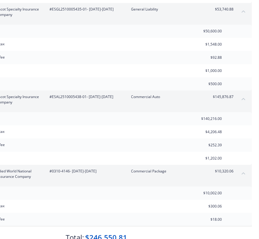
click at [135, 136] on div "Surplus lines [US_STATE] tax $4,206.48" at bounding box center [97, 131] width 310 height 13
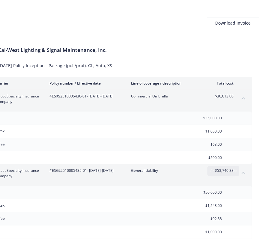
scroll to position [7, 33]
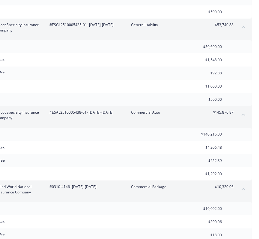
scroll to position [185, 33]
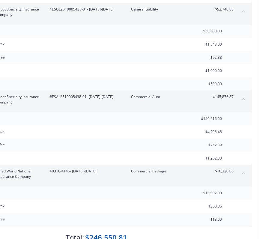
click at [61, 152] on div "Wholesale fee $1,202.00" at bounding box center [97, 158] width 310 height 13
click at [87, 67] on div "Carrier policy fee $1,000.00" at bounding box center [97, 70] width 310 height 13
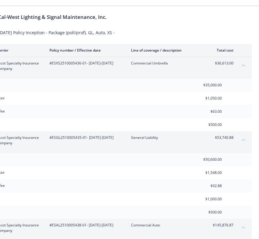
scroll to position [0, 33]
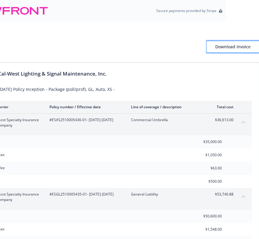
click at [223, 47] on div "Download Invoice" at bounding box center [233, 46] width 52 height 11
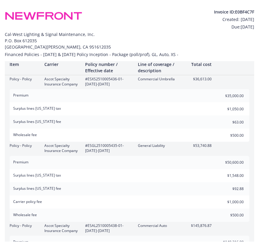
scroll to position [0, 0]
